Goal: Task Accomplishment & Management: Use online tool/utility

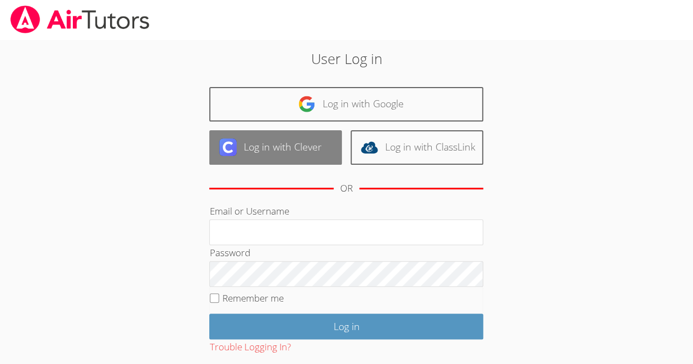
click at [231, 144] on img at bounding box center [228, 148] width 18 height 18
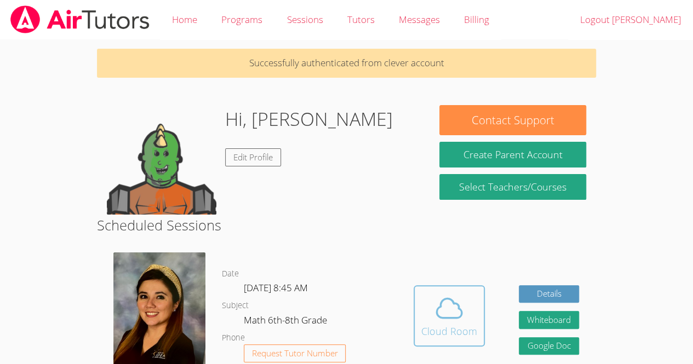
click at [429, 331] on div "Cloud Room" at bounding box center [449, 331] width 56 height 15
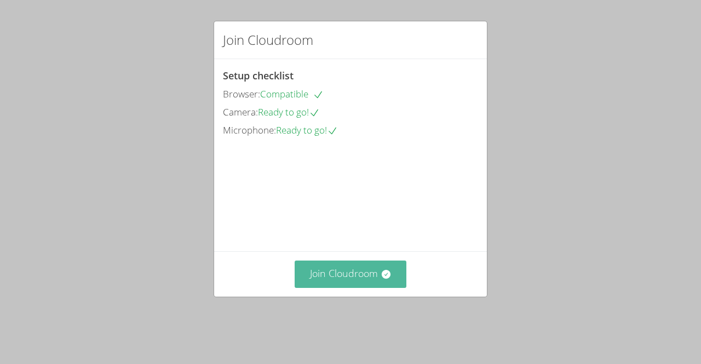
click at [363, 288] on button "Join Cloudroom" at bounding box center [351, 274] width 112 height 27
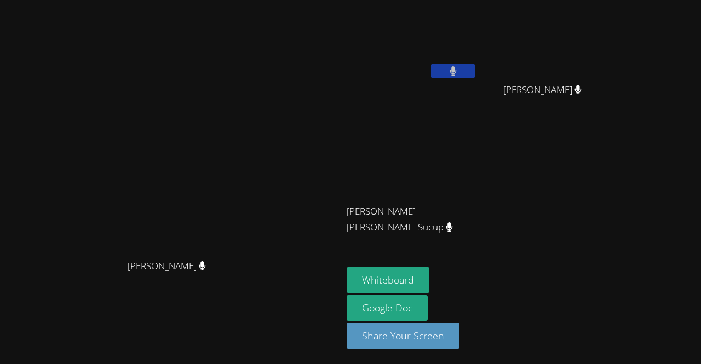
click at [477, 60] on video at bounding box center [412, 40] width 130 height 73
click at [475, 64] on button at bounding box center [453, 71] width 44 height 14
click at [429, 278] on button "Whiteboard" at bounding box center [388, 280] width 83 height 26
click at [429, 282] on button "Whiteboard" at bounding box center [388, 280] width 83 height 26
click at [429, 281] on button "Whiteboard" at bounding box center [388, 280] width 83 height 26
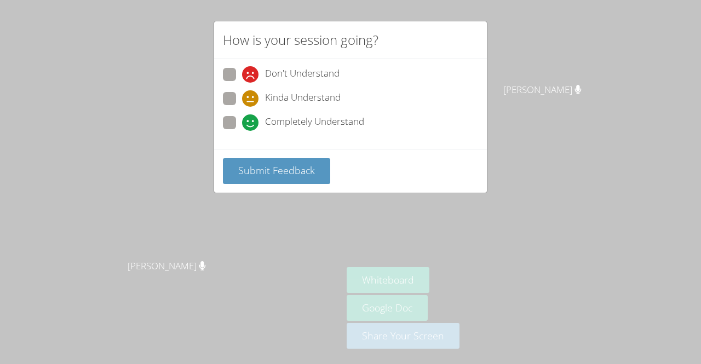
click at [281, 116] on span "Completely Understand" at bounding box center [314, 122] width 99 height 16
click at [251, 116] on input "Completely Understand" at bounding box center [246, 120] width 9 height 9
radio input "true"
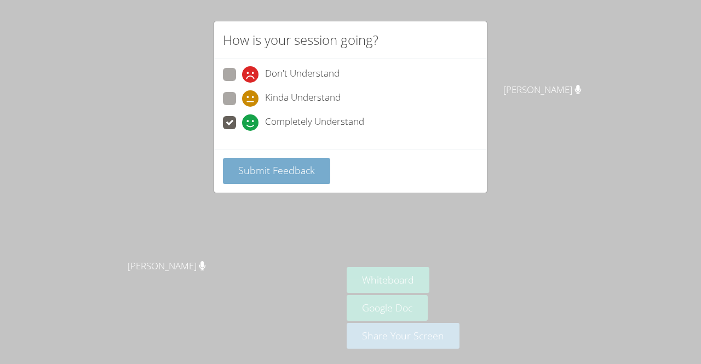
click at [256, 166] on span "Submit Feedback" at bounding box center [276, 170] width 77 height 13
